Goal: Check status: Check status

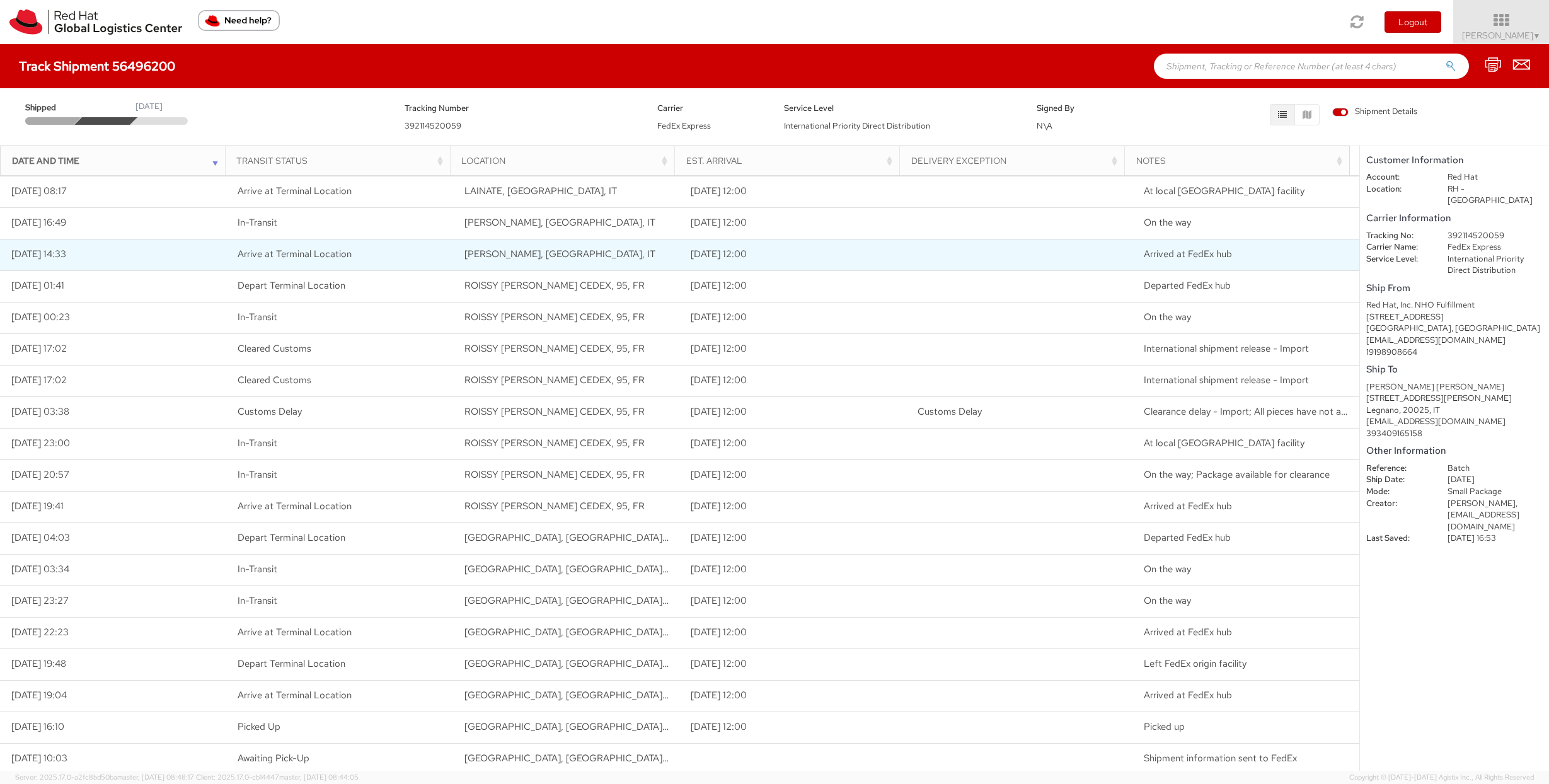
click at [565, 259] on span "[PERSON_NAME], [GEOGRAPHIC_DATA], IT" at bounding box center [560, 254] width 191 height 13
click at [622, 259] on td "[PERSON_NAME], [GEOGRAPHIC_DATA], IT" at bounding box center [566, 254] width 227 height 31
click at [513, 247] on td "[PERSON_NAME], [GEOGRAPHIC_DATA], IT" at bounding box center [566, 254] width 227 height 31
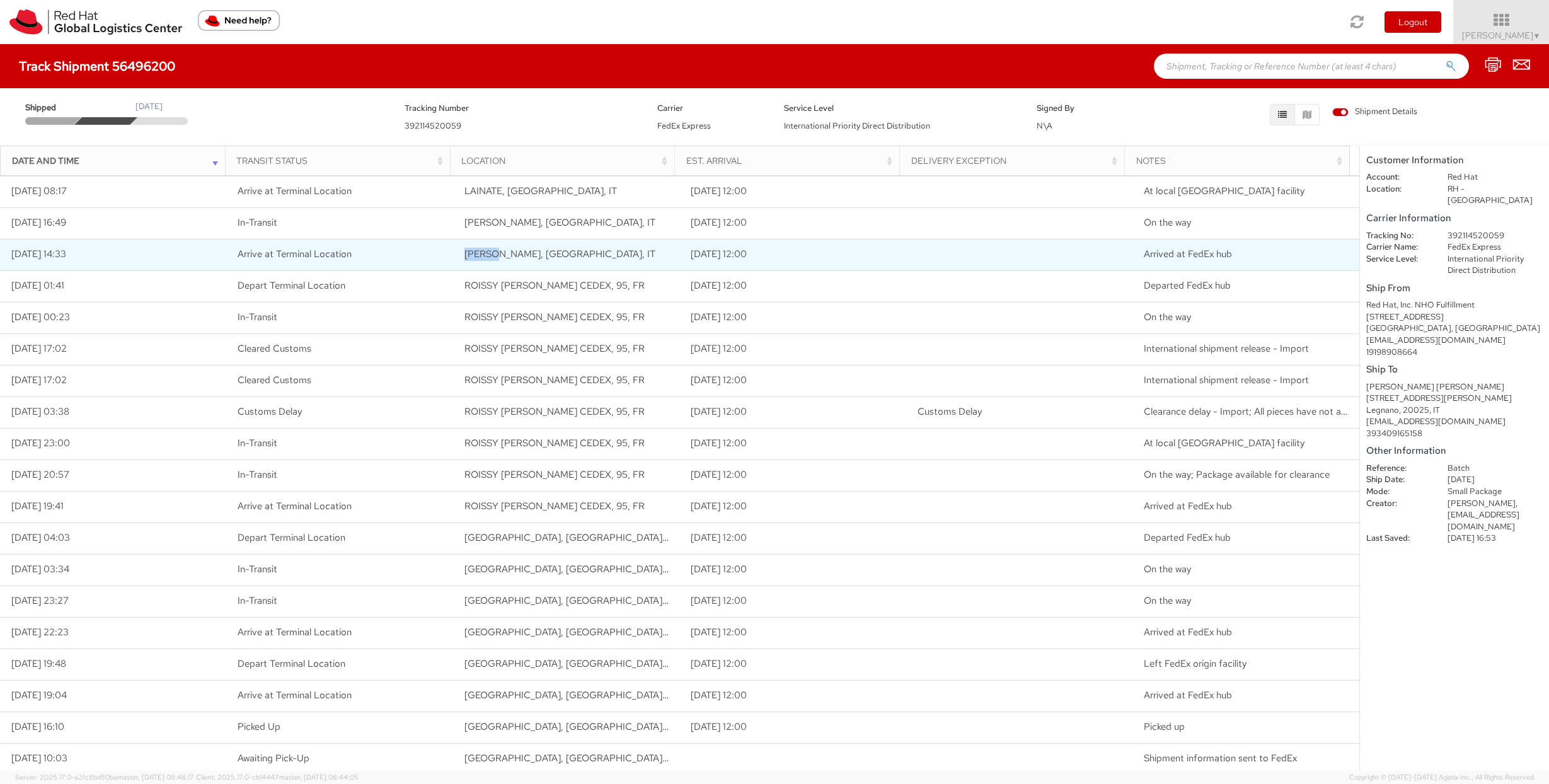
click at [513, 247] on td "[PERSON_NAME], [GEOGRAPHIC_DATA], IT" at bounding box center [566, 254] width 227 height 31
click at [624, 253] on td "[PERSON_NAME], [GEOGRAPHIC_DATA], IT" at bounding box center [566, 254] width 227 height 31
click at [602, 257] on td "[PERSON_NAME], [GEOGRAPHIC_DATA], IT" at bounding box center [566, 254] width 227 height 31
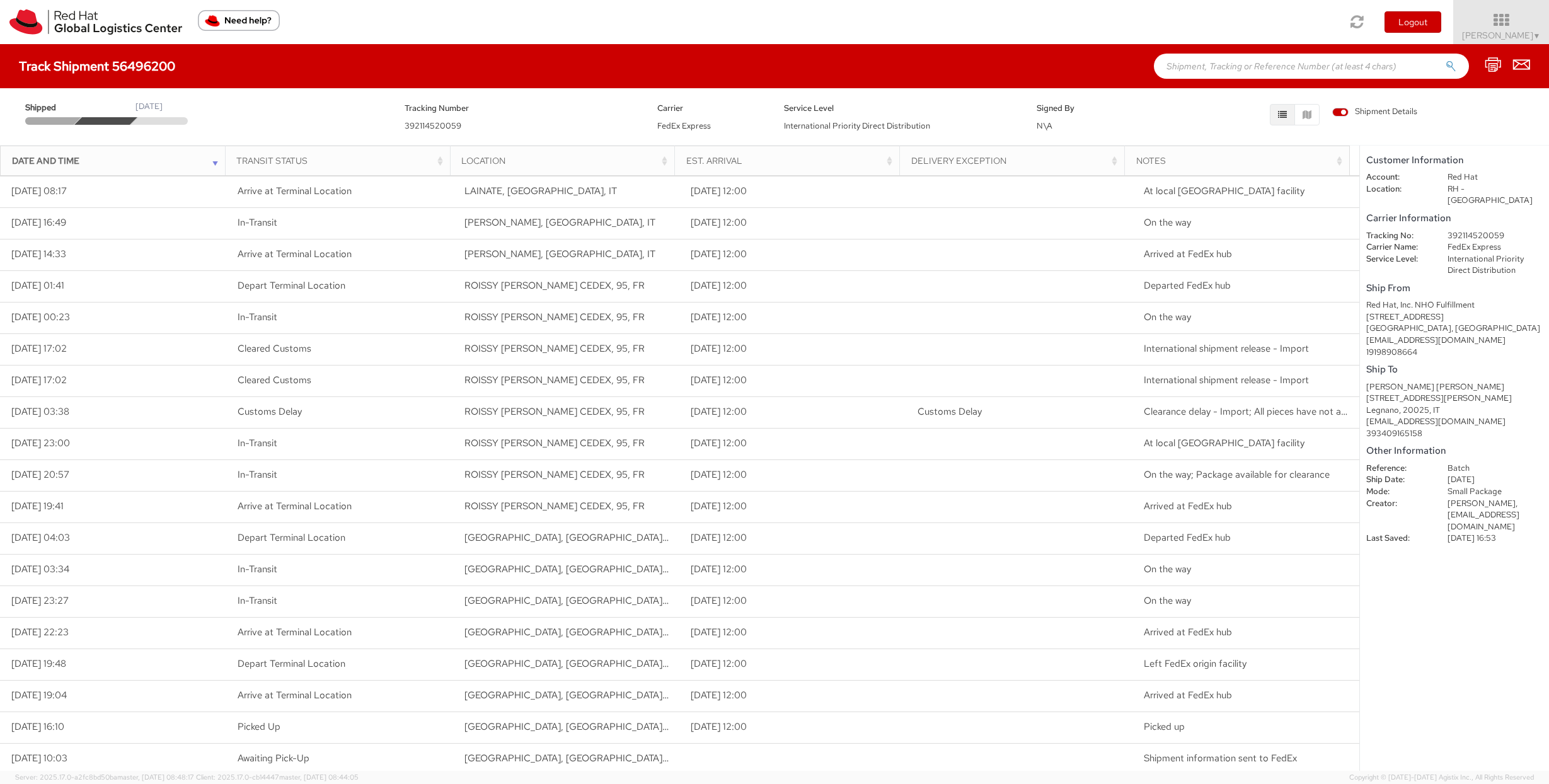
click at [659, 44] on div "Track Shipment 56496200" at bounding box center [774, 66] width 1549 height 44
click at [654, 39] on div "Toggle navigation Logout [PERSON_NAME] ▼ Home Shipment Request My Shipments My …" at bounding box center [774, 22] width 1549 height 44
